Goal: Find specific page/section: Find specific page/section

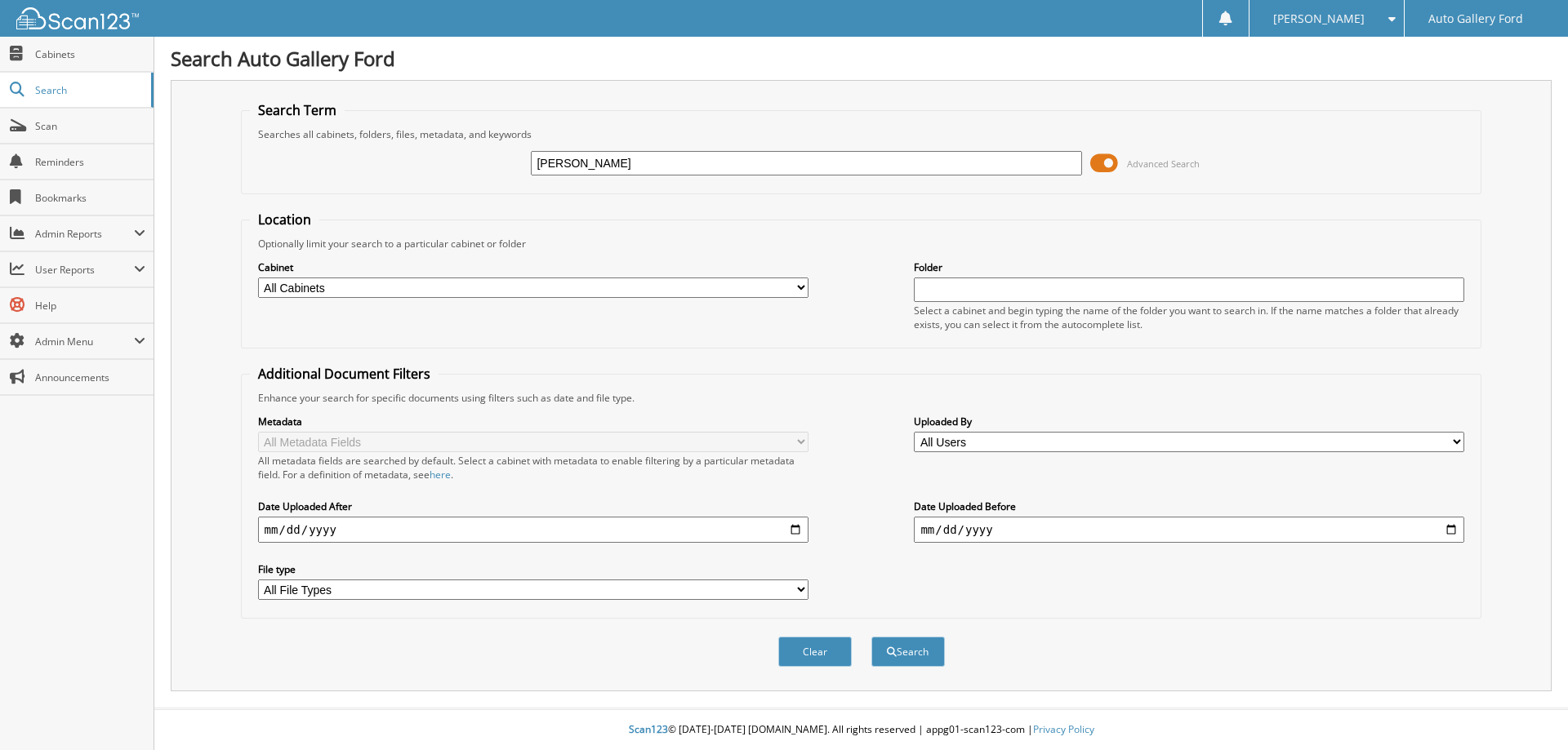
type input "reid"
click at [871, 637] on button "Search" at bounding box center [907, 652] width 73 height 30
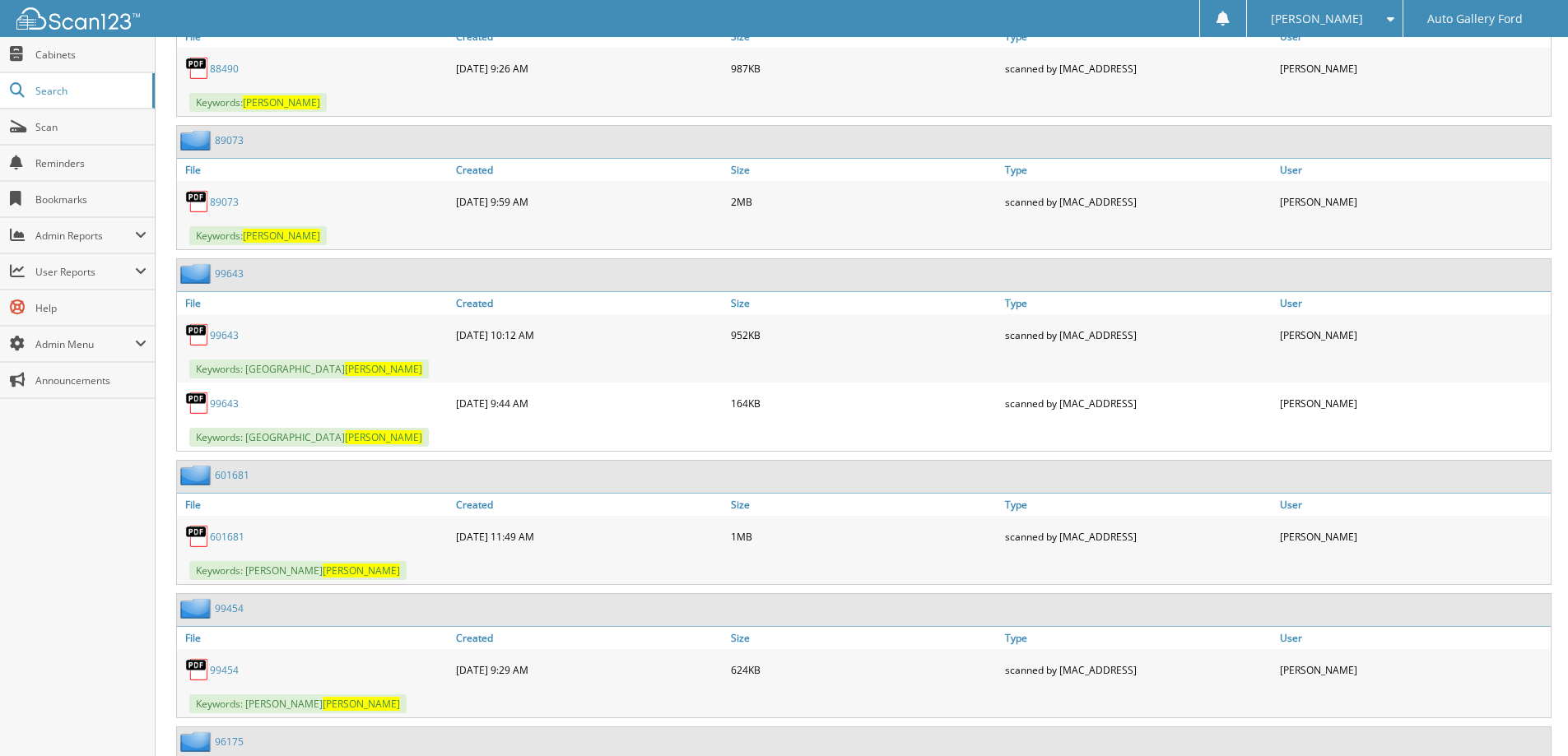
scroll to position [905, 0]
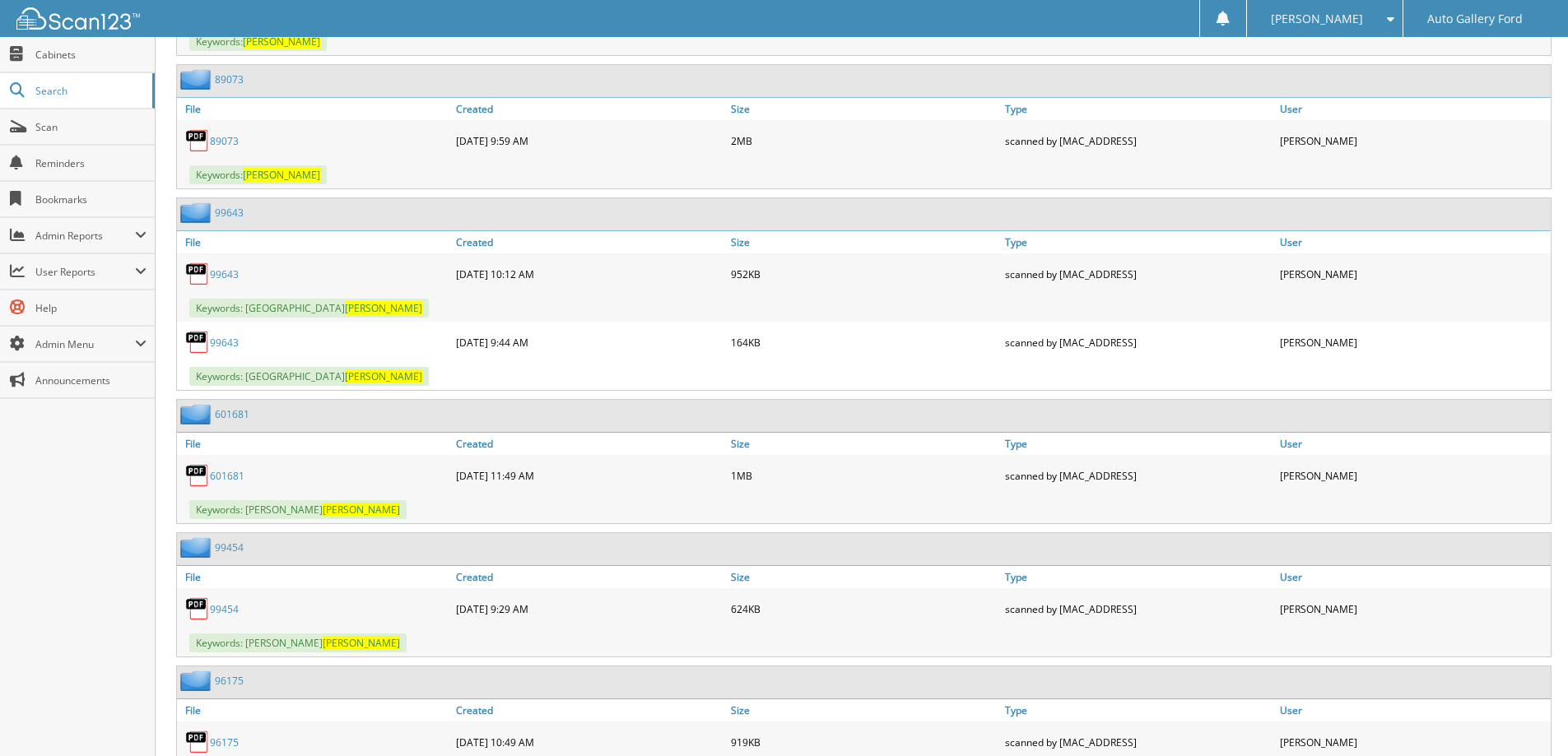
click at [235, 477] on link "601681" at bounding box center [227, 476] width 35 height 14
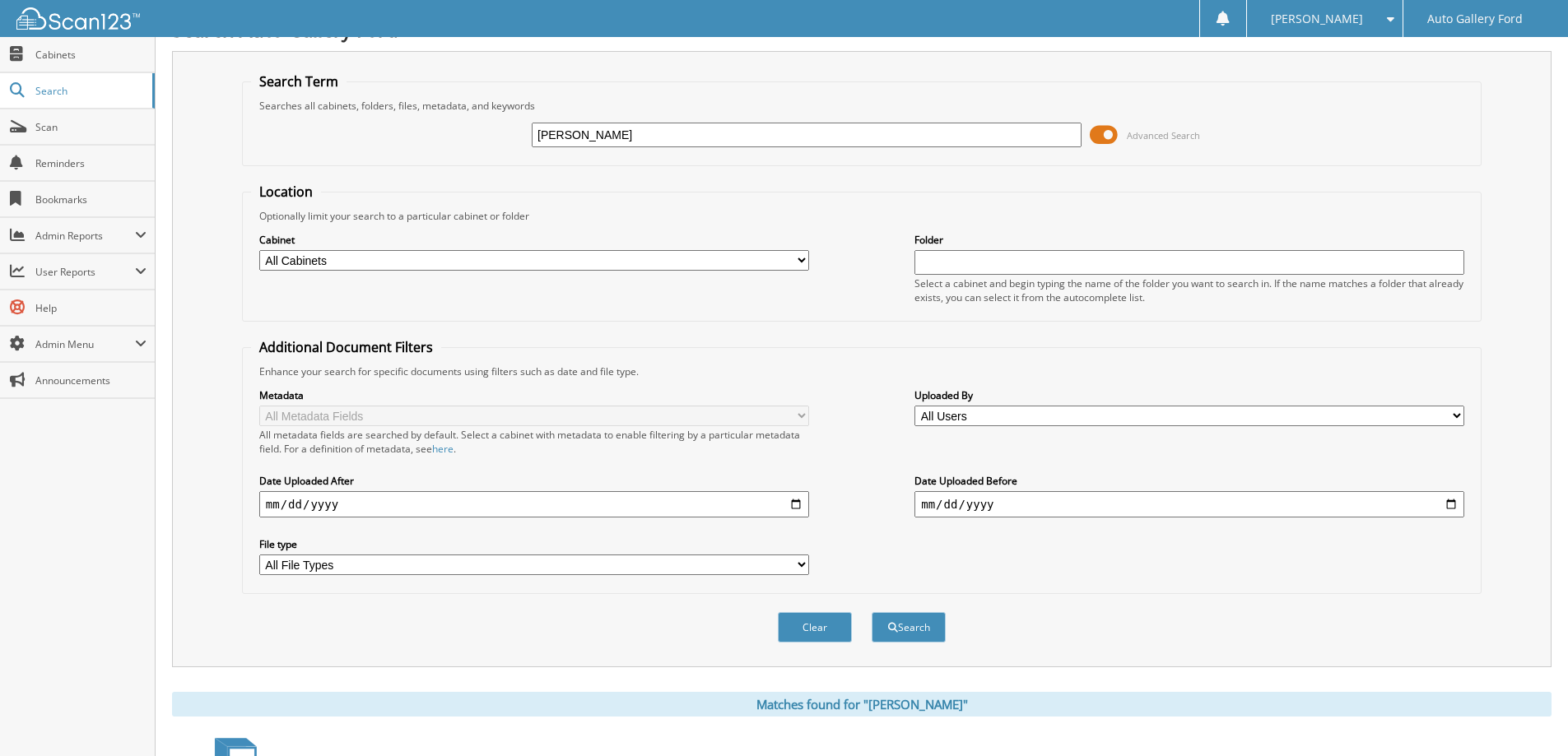
scroll to position [0, 0]
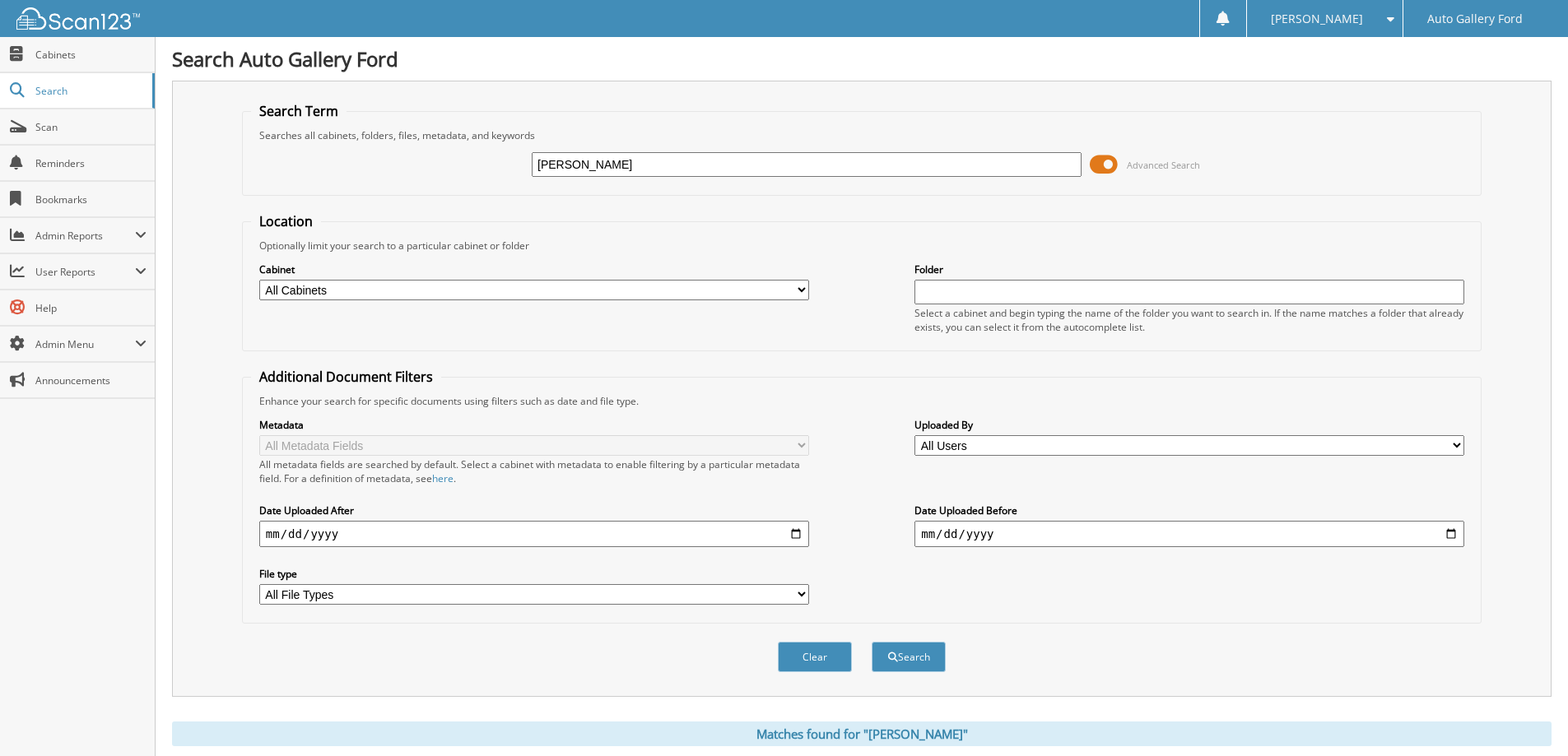
drag, startPoint x: 586, startPoint y: 170, endPoint x: 345, endPoint y: 186, distance: 241.5
click at [458, 184] on div "[PERSON_NAME] Advanced Search" at bounding box center [862, 164] width 1222 height 44
type input "e08168"
click at [872, 642] on button "Search" at bounding box center [908, 657] width 74 height 30
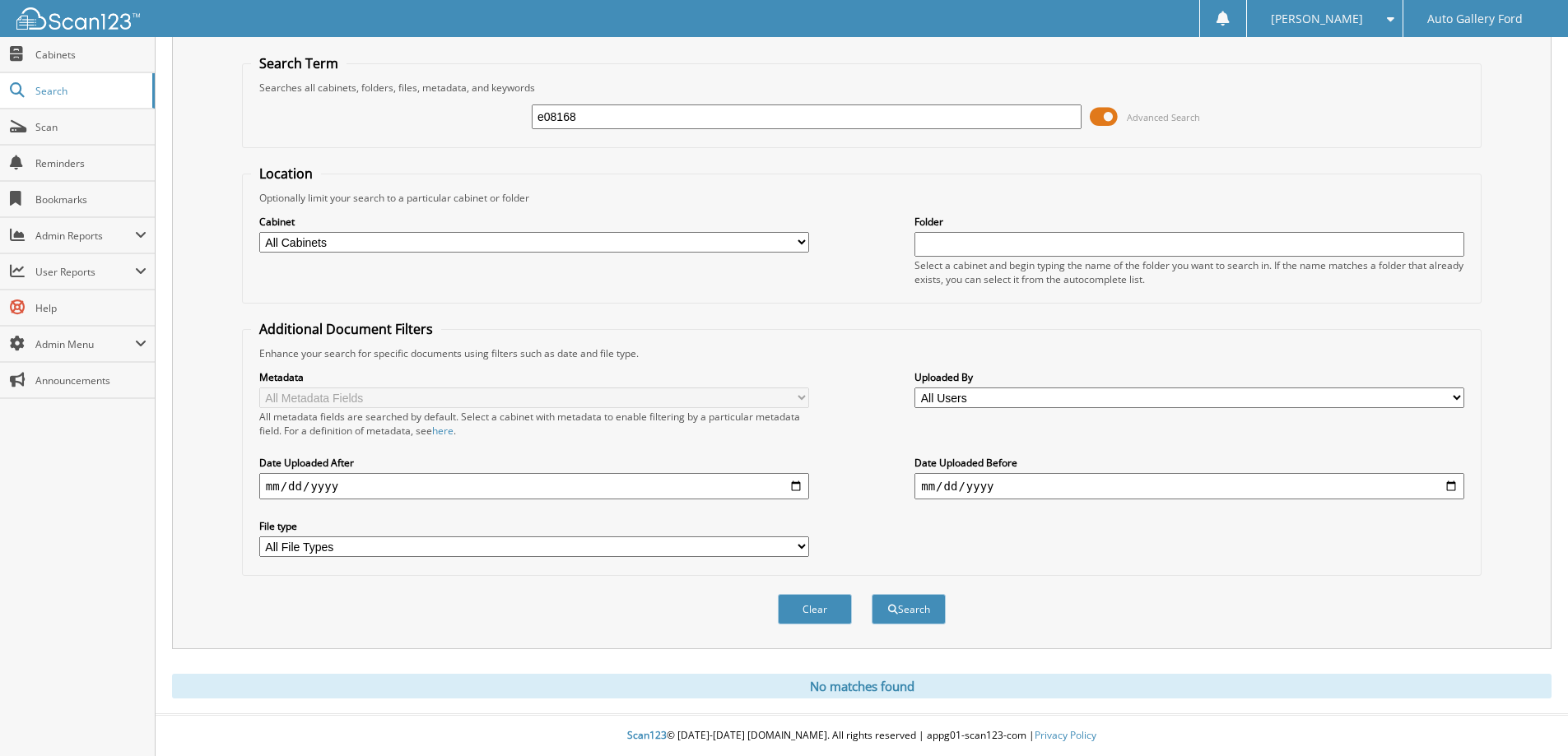
scroll to position [49, 0]
